Goal: Information Seeking & Learning: Learn about a topic

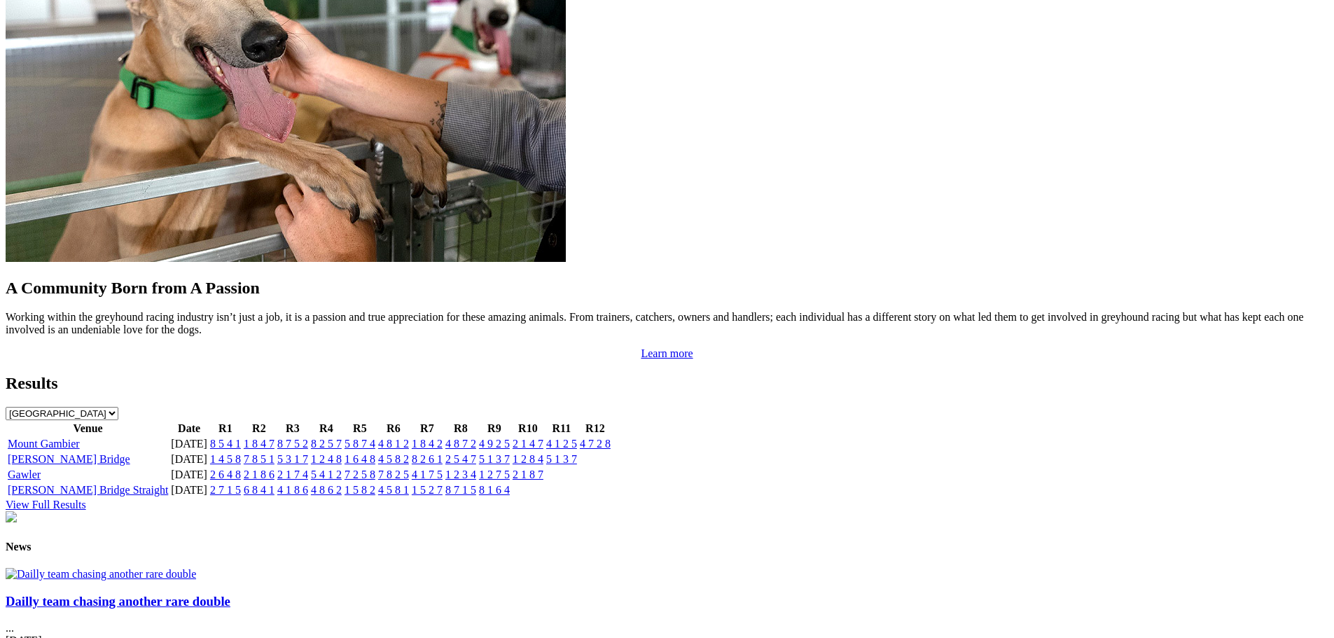
scroll to position [1401, 0]
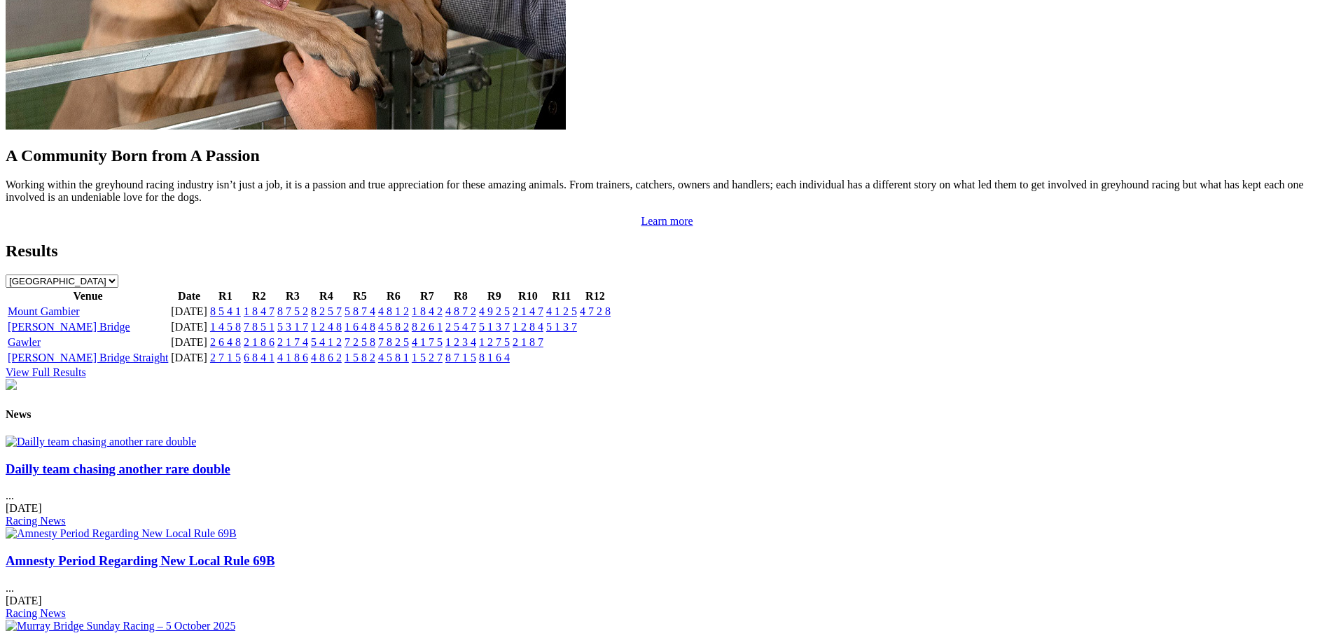
click at [230, 462] on link "Dailly team chasing another rare double" at bounding box center [118, 469] width 225 height 15
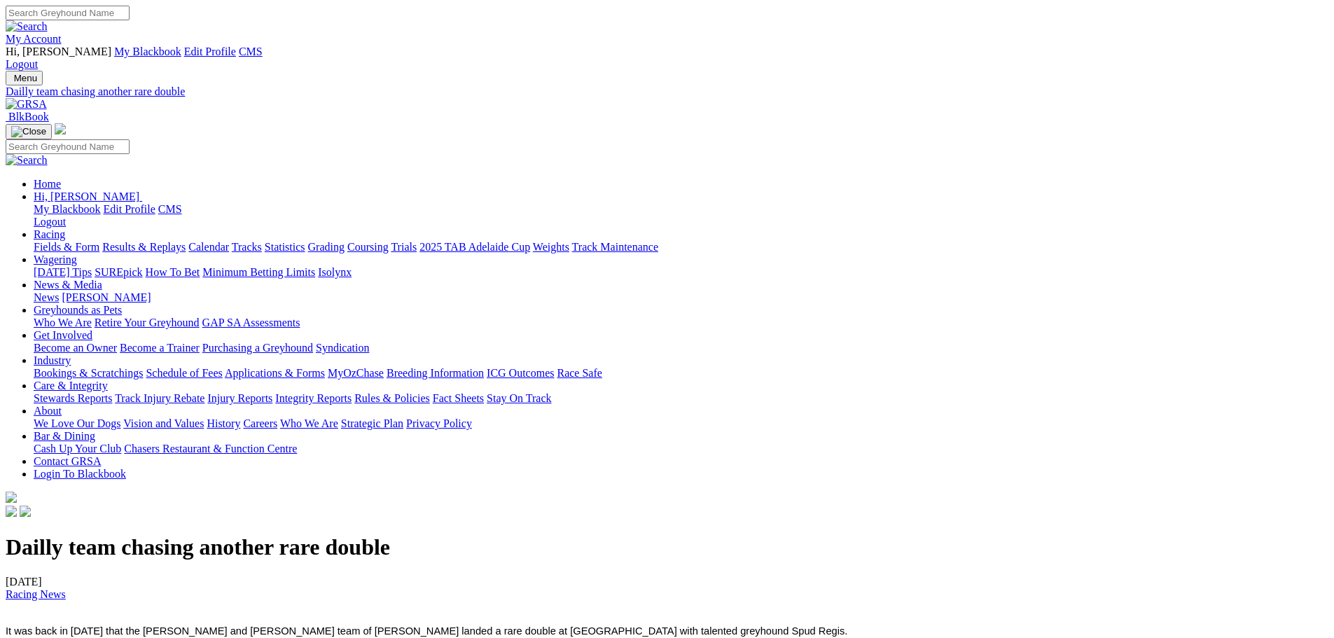
click at [47, 98] on img at bounding box center [26, 104] width 41 height 13
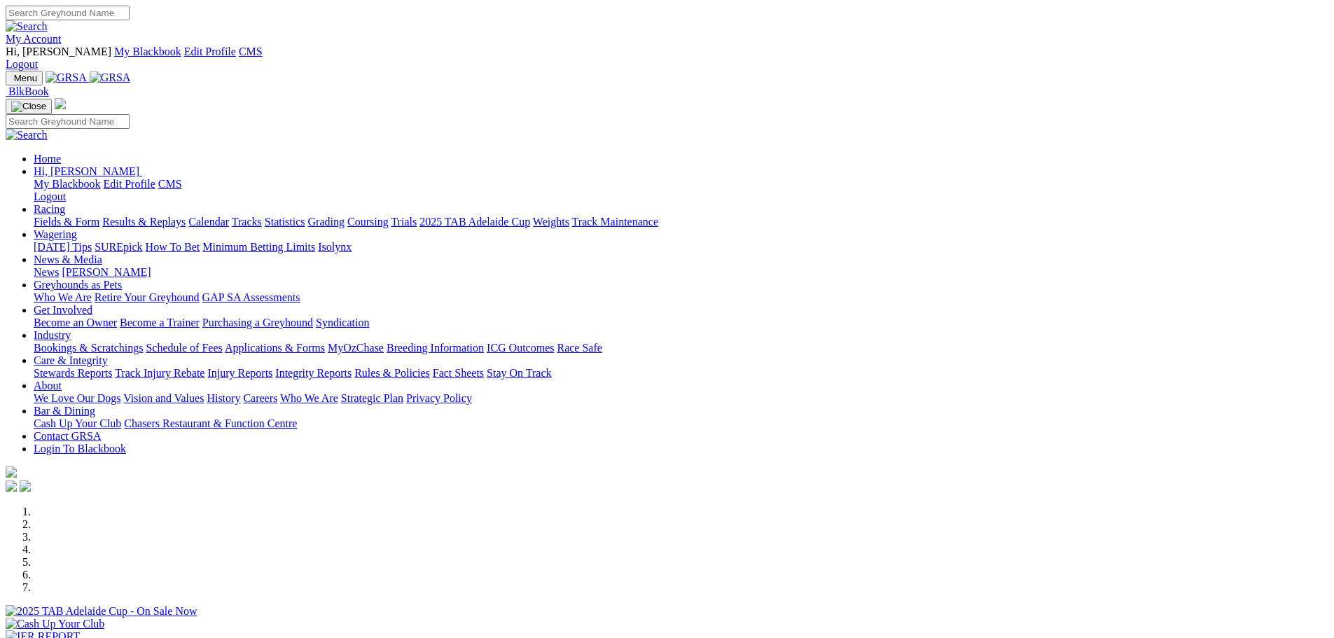
scroll to position [280, 0]
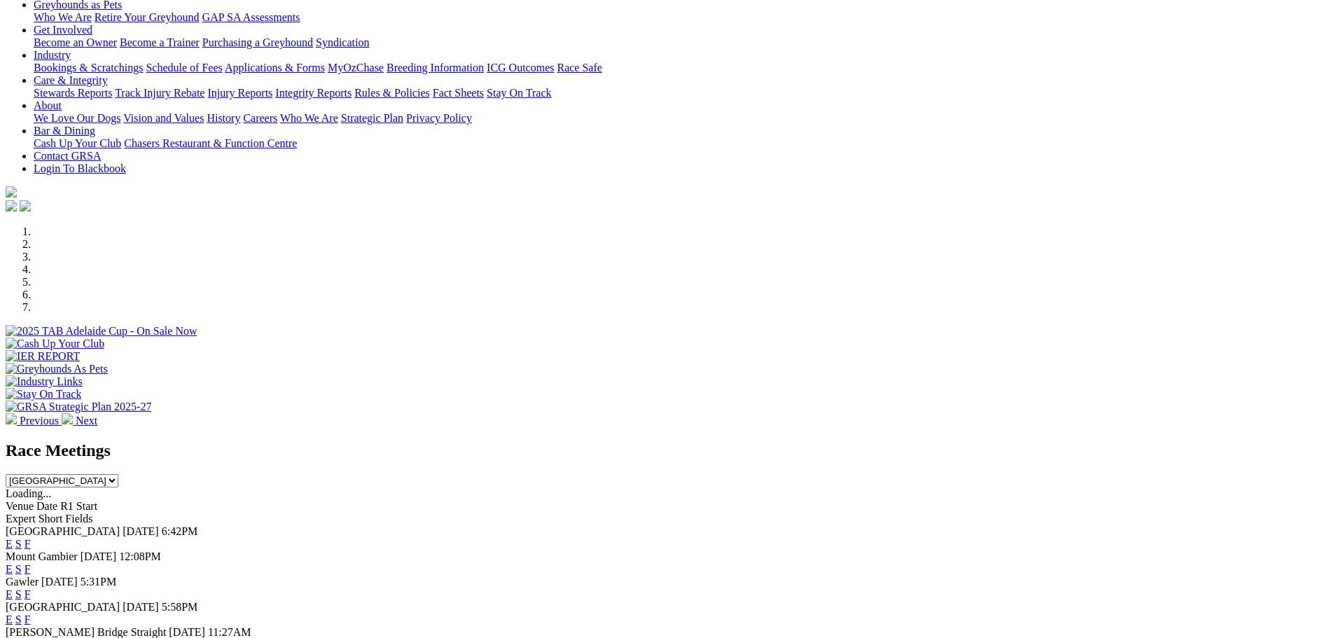
click at [31, 538] on link "F" at bounding box center [28, 544] width 6 height 12
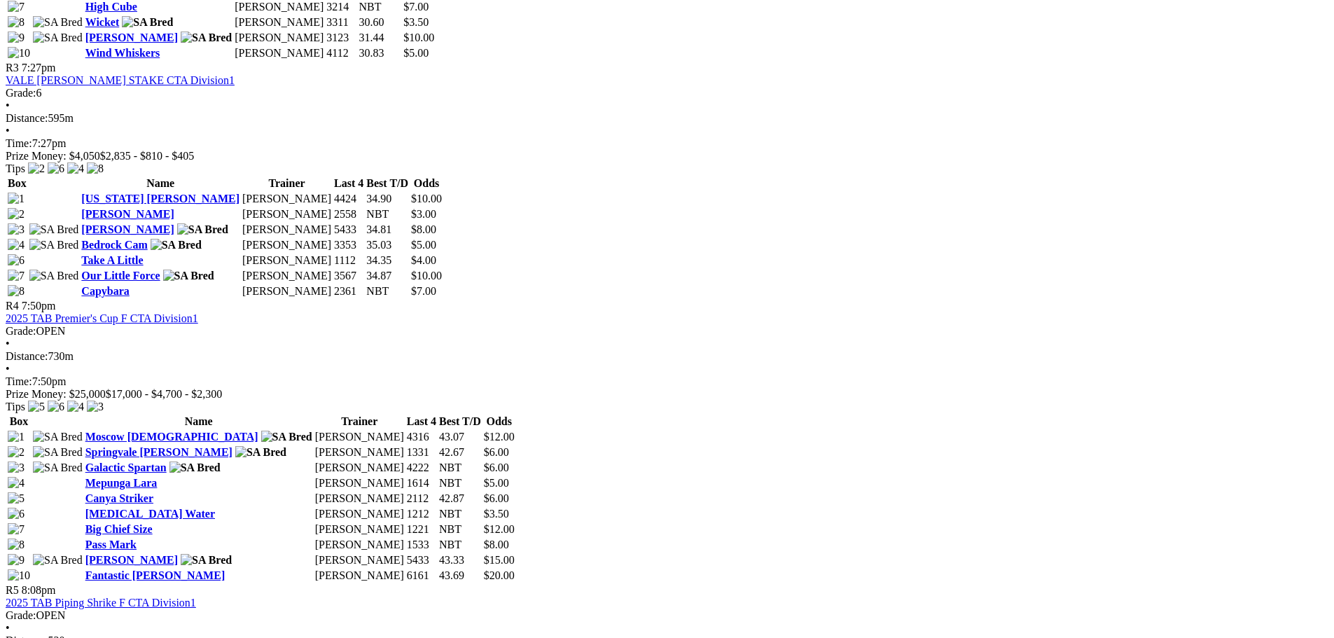
scroll to position [1261, 0]
